Goal: Task Accomplishment & Management: Use online tool/utility

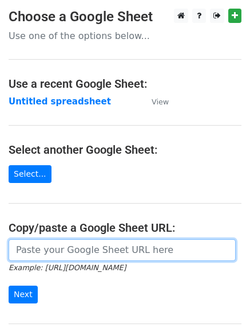
click at [79, 252] on input "url" at bounding box center [122, 250] width 227 height 22
type input "https://docs.google.com/spreadsheets/d/1-xtJaH_9VQUjQYElGkVaAtg17793ypiby9vs5tm…"
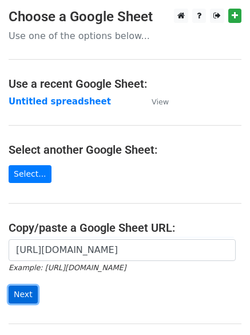
click at [19, 292] on input "Next" at bounding box center [23, 294] width 29 height 18
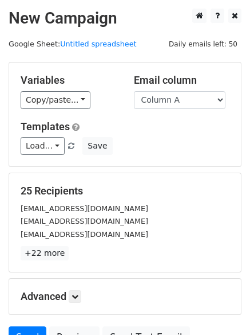
scroll to position [111, 0]
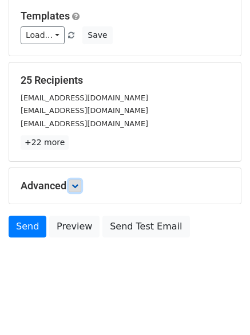
click at [77, 183] on icon at bounding box center [75, 185] width 7 height 7
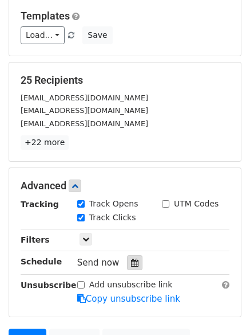
click at [131, 262] on icon at bounding box center [134, 262] width 7 height 8
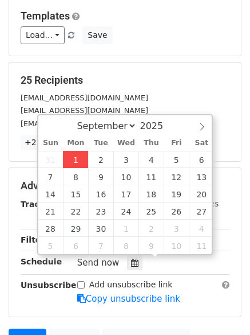
type input "2025-09-01 12:01"
type input "01"
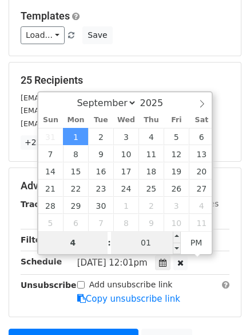
type input "4"
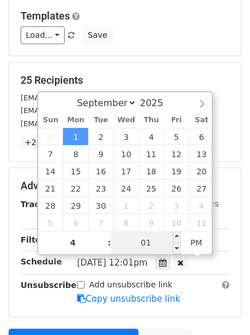
type input "2025-09-01 16:01"
type input "04"
click at [155, 242] on input "01" at bounding box center [146, 242] width 70 height 23
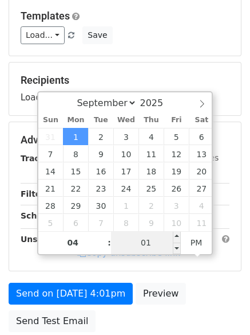
type input "0"
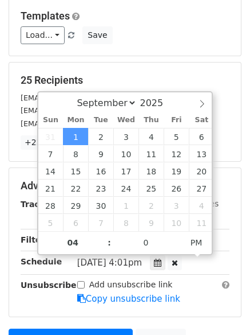
type input "2025-09-01 16:00"
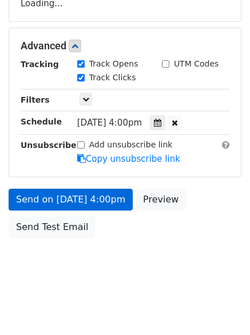
scroll to position [233, 0]
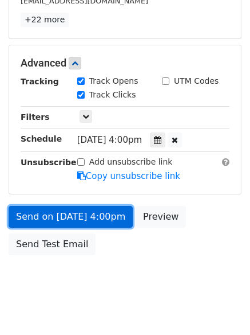
click at [48, 210] on link "Send on Sep 1 at 4:00pm" at bounding box center [71, 217] width 124 height 22
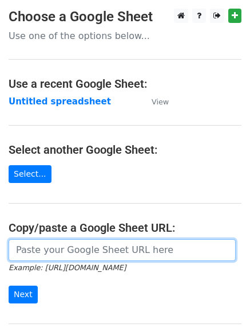
click at [62, 251] on input "url" at bounding box center [122, 250] width 227 height 22
type input "https://docs.google.com/spreadsheets/d/1-xtJaH_9VQUjQYElGkVaAtg17793ypiby9vs5tm…"
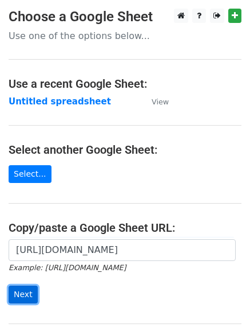
click at [21, 296] on input "Next" at bounding box center [23, 294] width 29 height 18
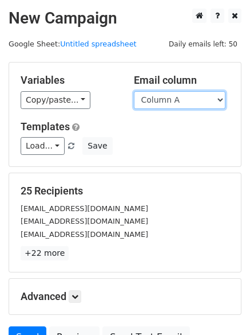
click at [220, 100] on select "Column A Column B Column C Column D" at bounding box center [180, 100] width 92 height 18
select select "Column B"
click at [134, 91] on select "Column A Column B Column C Column D" at bounding box center [180, 100] width 92 height 18
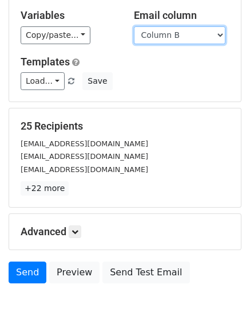
scroll to position [111, 0]
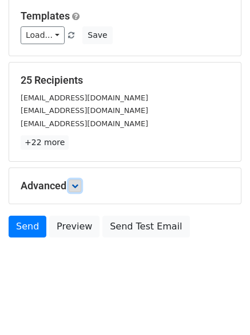
click at [78, 184] on icon at bounding box center [75, 185] width 7 height 7
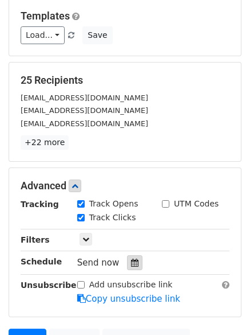
click at [131, 261] on icon at bounding box center [134, 262] width 7 height 8
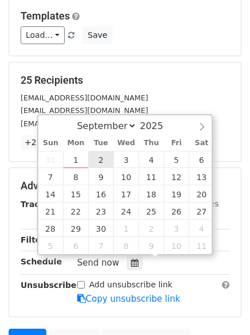
type input "2025-09-02 12:00"
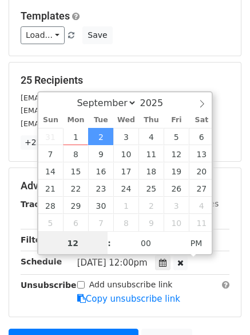
scroll to position [1, 0]
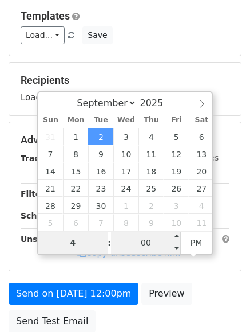
type input "4"
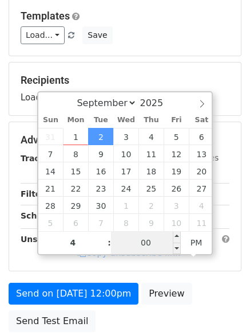
type input "2025-09-02 16:00"
type input "04"
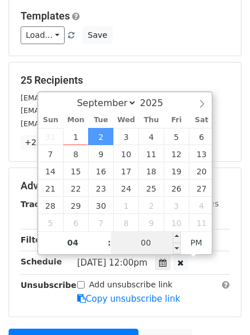
click at [142, 241] on input "00" at bounding box center [146, 242] width 70 height 23
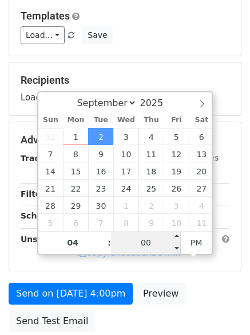
type input "4"
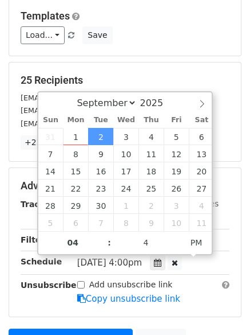
type input "2025-09-02 16:04"
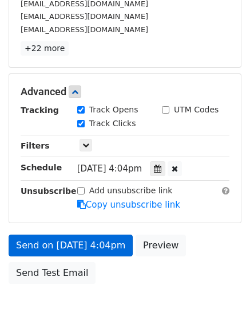
scroll to position [250, 0]
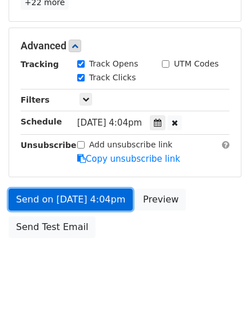
click at [56, 197] on link "Send on Sep 2 at 4:04pm" at bounding box center [71, 199] width 124 height 22
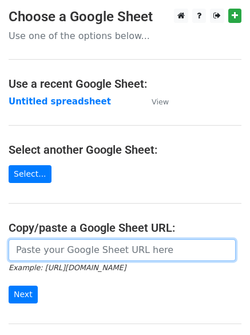
click at [55, 252] on input "url" at bounding box center [122, 250] width 227 height 22
type input "[URL][DOMAIN_NAME]"
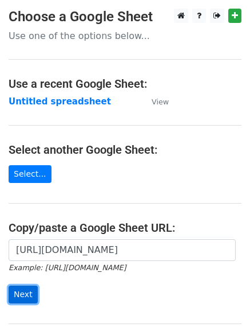
click at [21, 289] on input "Next" at bounding box center [23, 294] width 29 height 18
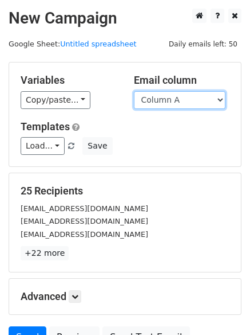
click at [219, 96] on select "Column A Column B Column C Column D" at bounding box center [180, 100] width 92 height 18
select select "Column C"
click at [134, 91] on select "Column A Column B Column C Column D" at bounding box center [180, 100] width 92 height 18
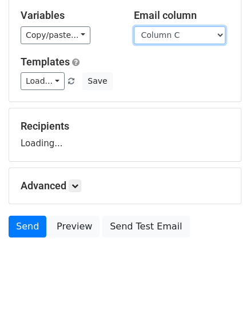
scroll to position [75, 0]
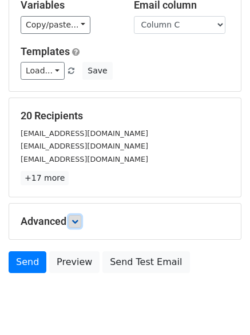
click at [78, 219] on icon at bounding box center [75, 221] width 7 height 7
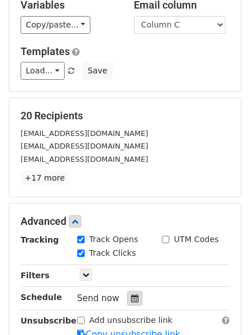
click at [127, 295] on div at bounding box center [134, 297] width 15 height 15
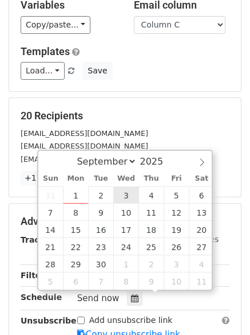
type input "2025-09-03 12:00"
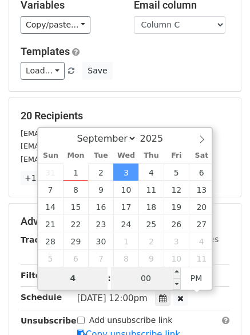
type input "4"
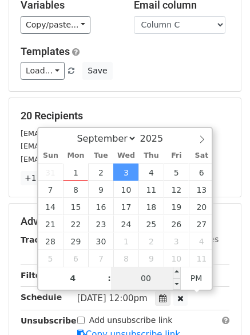
type input "2025-09-03 16:00"
type input "04"
click at [144, 271] on input "00" at bounding box center [146, 277] width 70 height 23
type input "8"
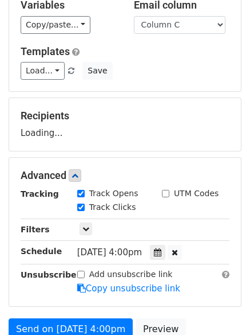
type input "2025-09-03 16:08"
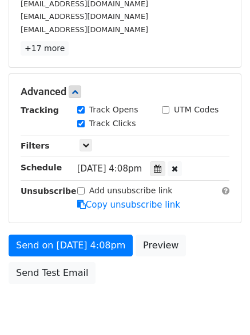
scroll to position [211, 0]
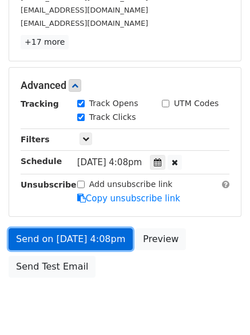
click at [49, 236] on link "Send on Sep 3 at 4:08pm" at bounding box center [71, 239] width 124 height 22
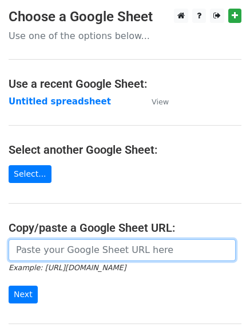
click at [99, 254] on input "url" at bounding box center [122, 250] width 227 height 22
type input "[URL][DOMAIN_NAME]"
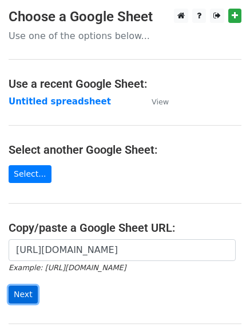
click at [19, 291] on input "Next" at bounding box center [23, 294] width 29 height 18
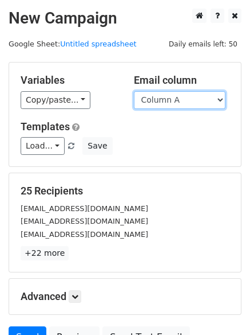
click at [219, 97] on select "Column A Column B Column C Column D" at bounding box center [180, 100] width 92 height 18
click at [222, 98] on select "Column A Column B Column C Column D" at bounding box center [180, 100] width 92 height 18
select select "Column D"
click at [134, 91] on select "Column A Column B Column C Column D" at bounding box center [180, 100] width 92 height 18
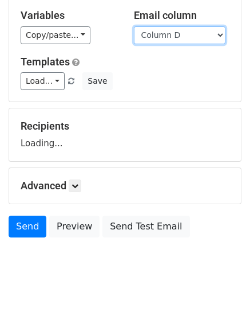
scroll to position [65, 0]
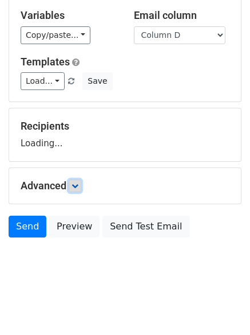
click at [77, 188] on icon at bounding box center [75, 185] width 7 height 7
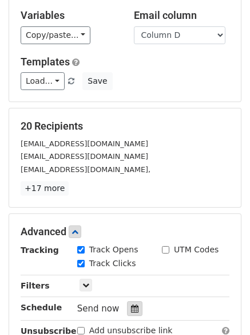
click at [127, 260] on label "Track Clicks" at bounding box center [112, 263] width 47 height 12
click at [85, 260] on input "Track Clicks" at bounding box center [80, 263] width 7 height 7
click at [83, 266] on div "Track Clicks" at bounding box center [106, 263] width 59 height 12
click at [85, 263] on div "Track Clicks" at bounding box center [106, 263] width 59 height 12
click at [87, 263] on div "Track Clicks" at bounding box center [106, 263] width 59 height 12
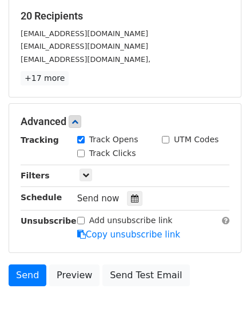
scroll to position [179, 0]
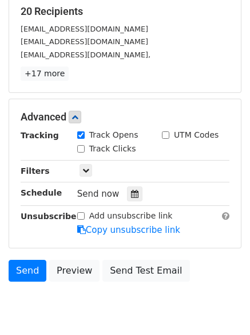
click at [82, 148] on input "Track Clicks" at bounding box center [80, 148] width 7 height 7
checkbox input "true"
click at [131, 195] on icon at bounding box center [134, 194] width 7 height 8
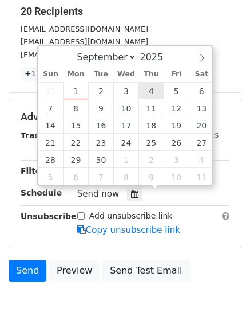
type input "[DATE] 12:00"
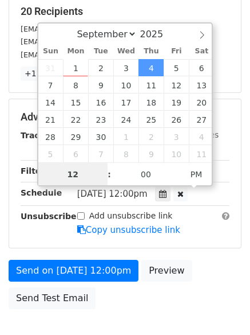
scroll to position [1, 0]
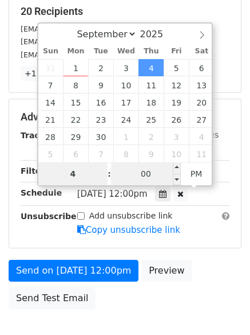
type input "4"
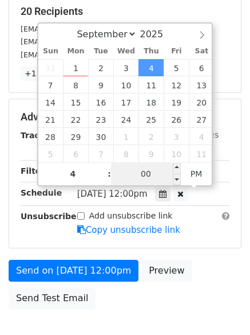
type input "[DATE] 16:00"
type input "04"
click at [147, 170] on input "00" at bounding box center [146, 173] width 70 height 23
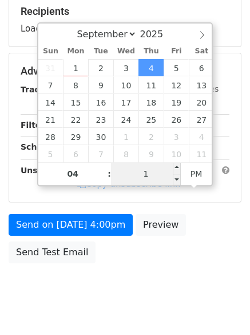
type input "15"
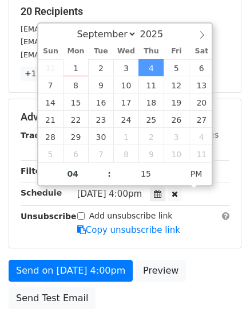
type input "[DATE] 16:15"
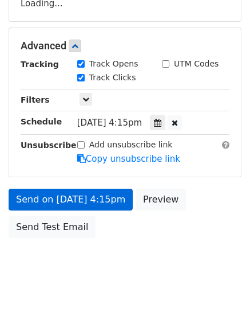
scroll to position [250, 0]
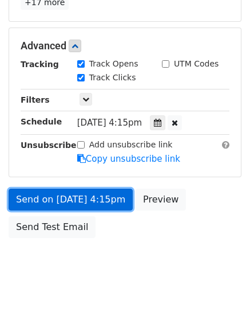
click at [36, 199] on link "Send on [DATE] 4:15pm" at bounding box center [71, 199] width 124 height 22
